Goal: Transaction & Acquisition: Purchase product/service

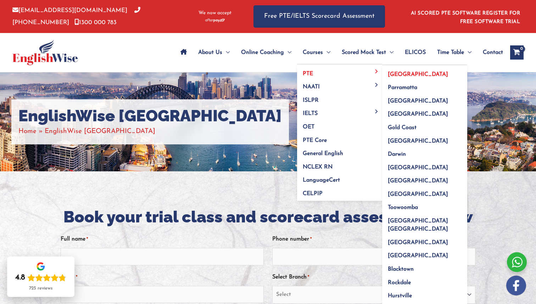
click at [399, 76] on span "[GEOGRAPHIC_DATA]" at bounding box center [418, 75] width 60 height 6
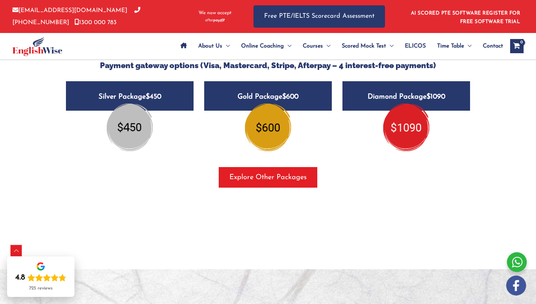
scroll to position [890, 0]
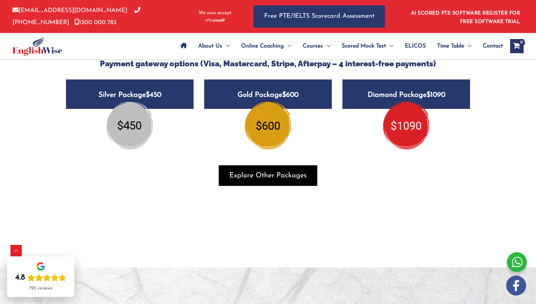
click at [235, 170] on span "button" at bounding box center [268, 175] width 99 height 21
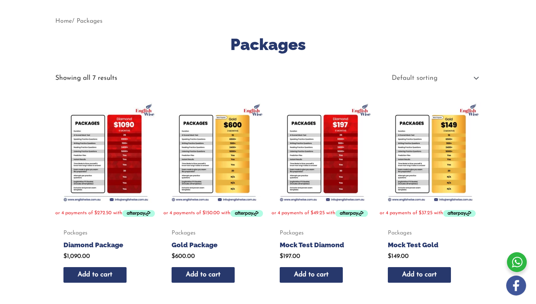
scroll to position [98, 0]
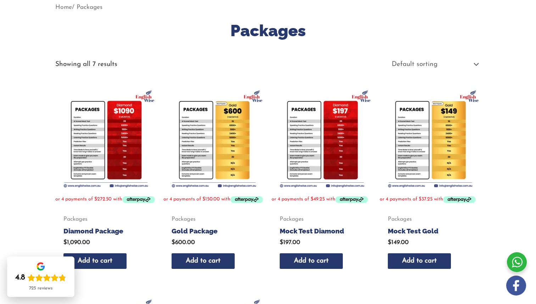
click at [114, 124] on img at bounding box center [105, 138] width 101 height 101
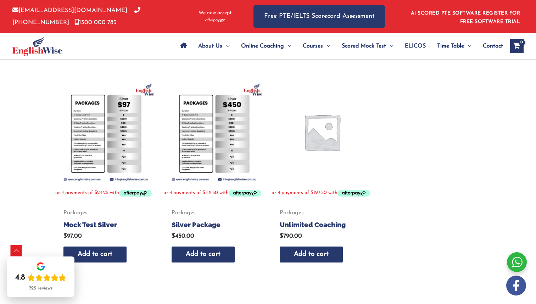
scroll to position [332, 0]
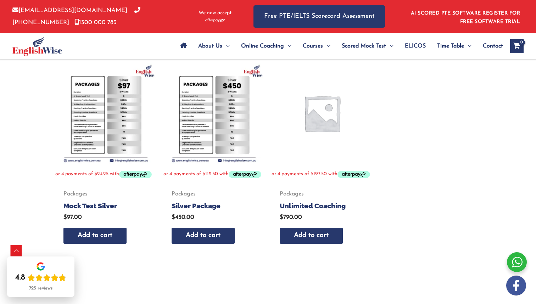
click at [113, 133] on img at bounding box center [105, 113] width 101 height 101
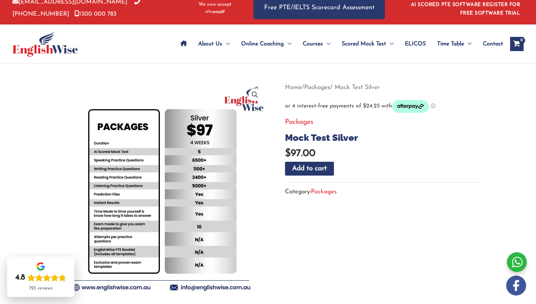
scroll to position [8, 0]
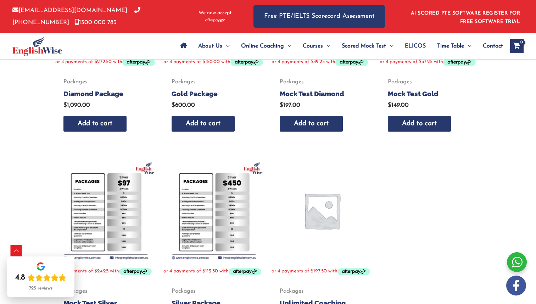
scroll to position [237, 0]
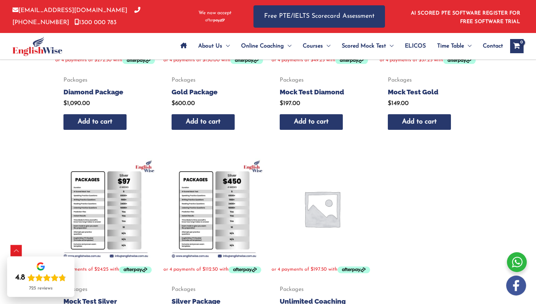
click at [223, 226] on img at bounding box center [213, 208] width 101 height 101
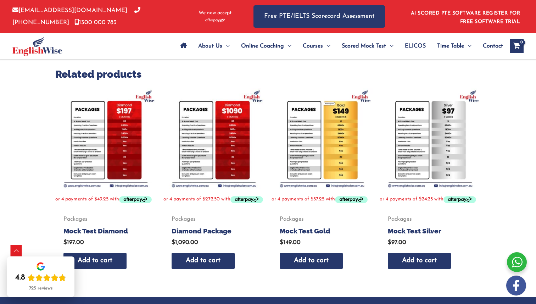
scroll to position [337, 0]
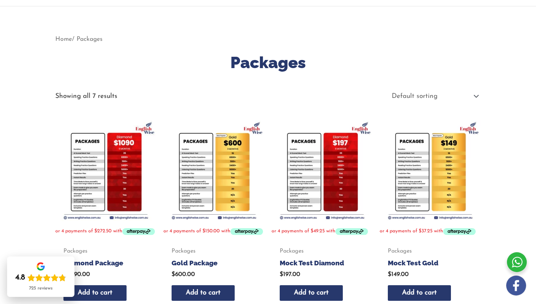
scroll to position [66, 0]
